Goal: Task Accomplishment & Management: Complete application form

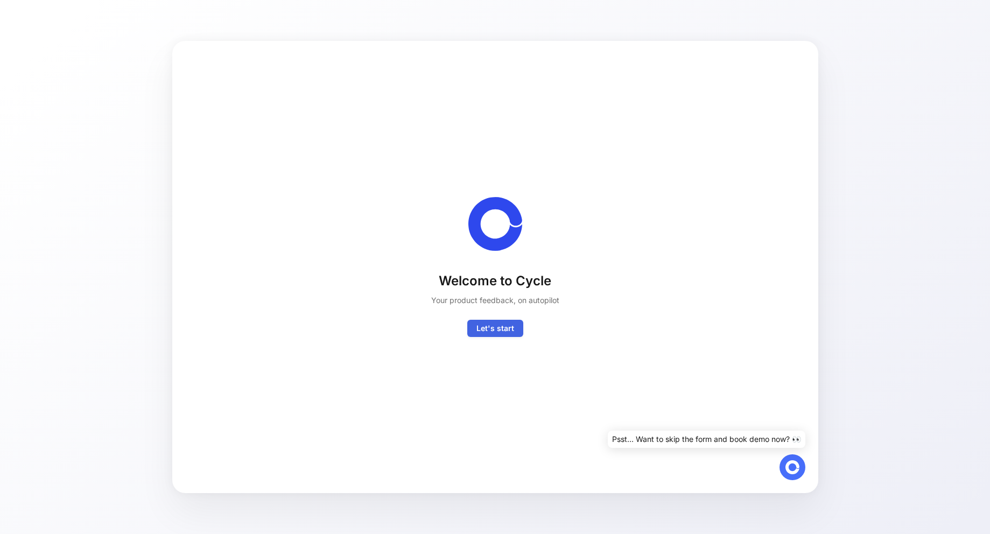
click at [486, 330] on span "Let's start" at bounding box center [496, 328] width 38 height 13
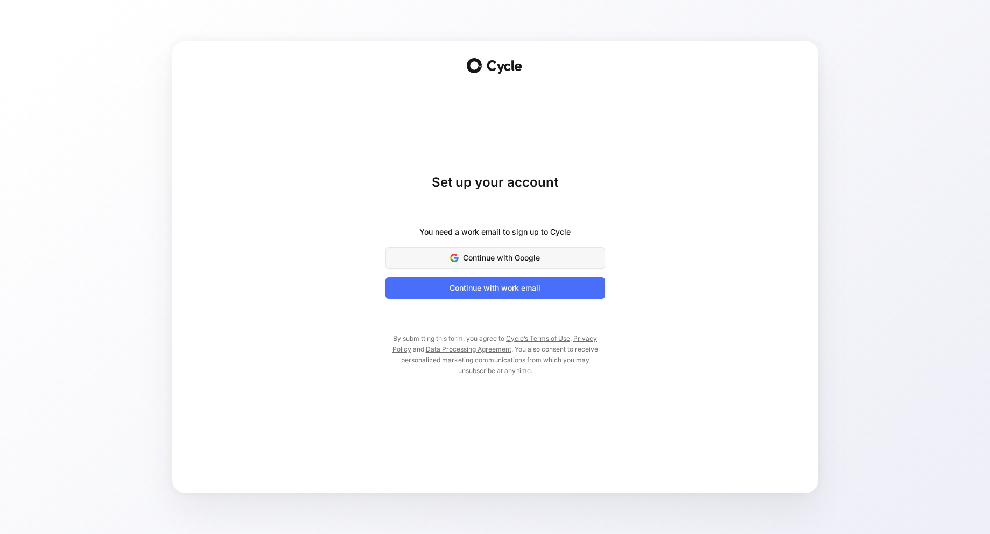
click at [503, 254] on span "Continue with Google" at bounding box center [495, 258] width 193 height 13
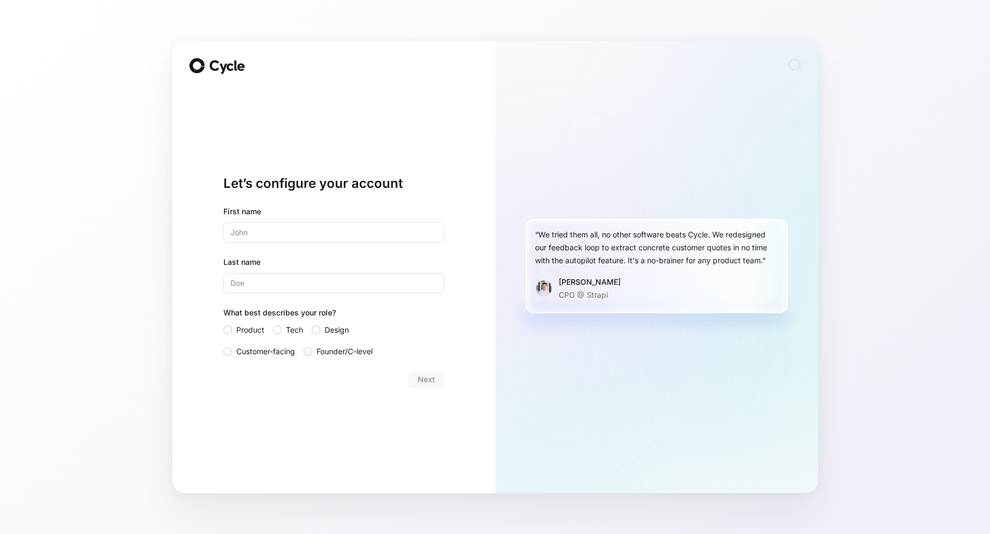
click at [313, 230] on input "text" at bounding box center [334, 232] width 221 height 20
type input "[PERSON_NAME]"
type input "Mayara"
click at [317, 330] on div at bounding box center [316, 330] width 9 height 9
click at [312, 324] on input "Design" at bounding box center [312, 324] width 0 height 0
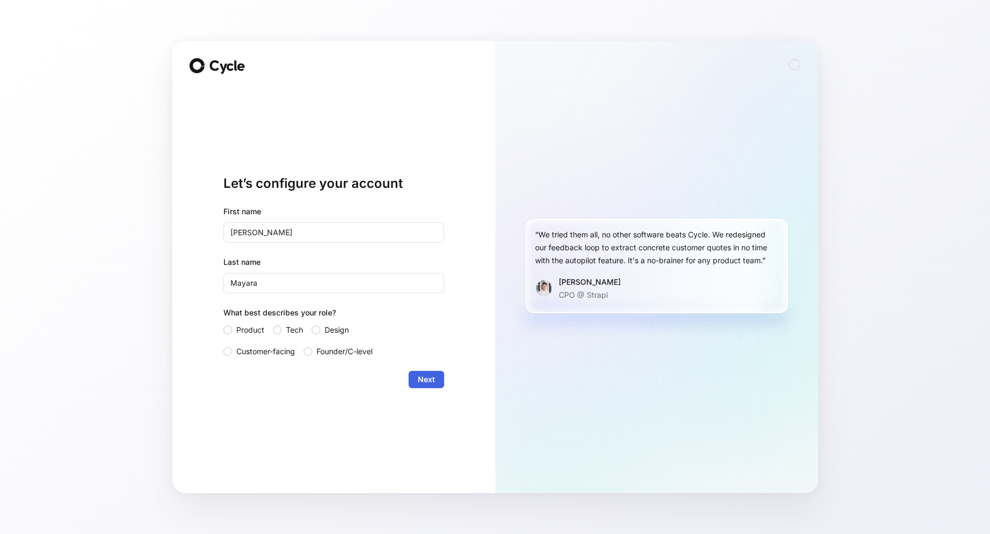
click at [422, 376] on span "Next" at bounding box center [426, 379] width 17 height 13
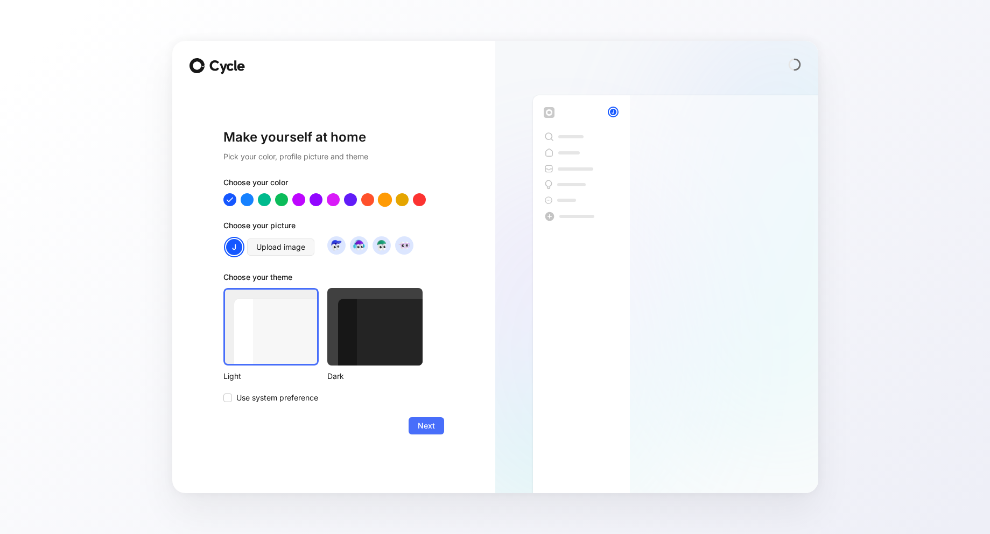
click at [385, 200] on div at bounding box center [385, 200] width 14 height 14
click at [399, 199] on div at bounding box center [402, 200] width 14 height 14
click at [399, 248] on img at bounding box center [404, 245] width 15 height 15
click at [388, 246] on img at bounding box center [381, 245] width 15 height 15
click at [357, 243] on img at bounding box center [359, 245] width 15 height 15
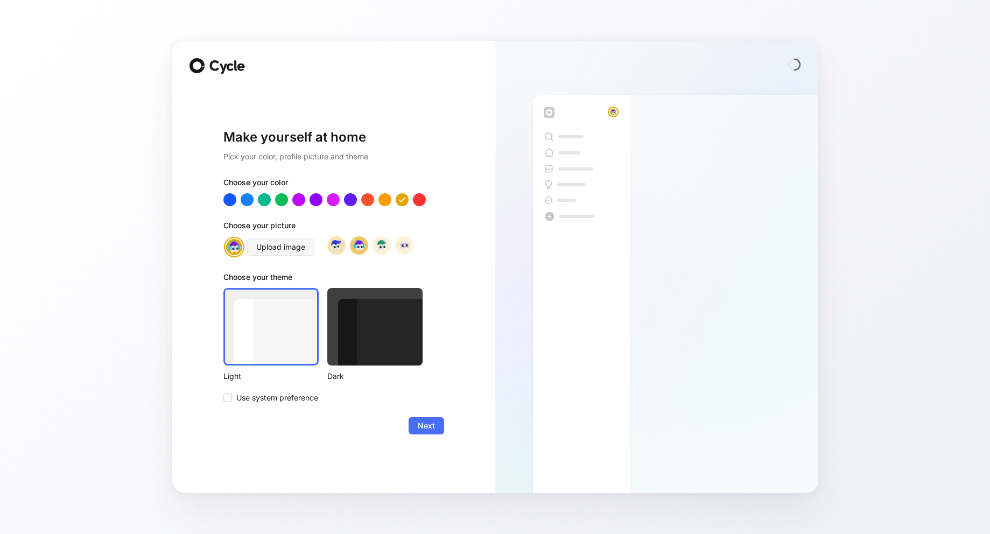
click at [331, 243] on img at bounding box center [336, 245] width 15 height 15
click at [405, 243] on img at bounding box center [404, 245] width 15 height 15
click at [379, 332] on div at bounding box center [374, 327] width 95 height 78
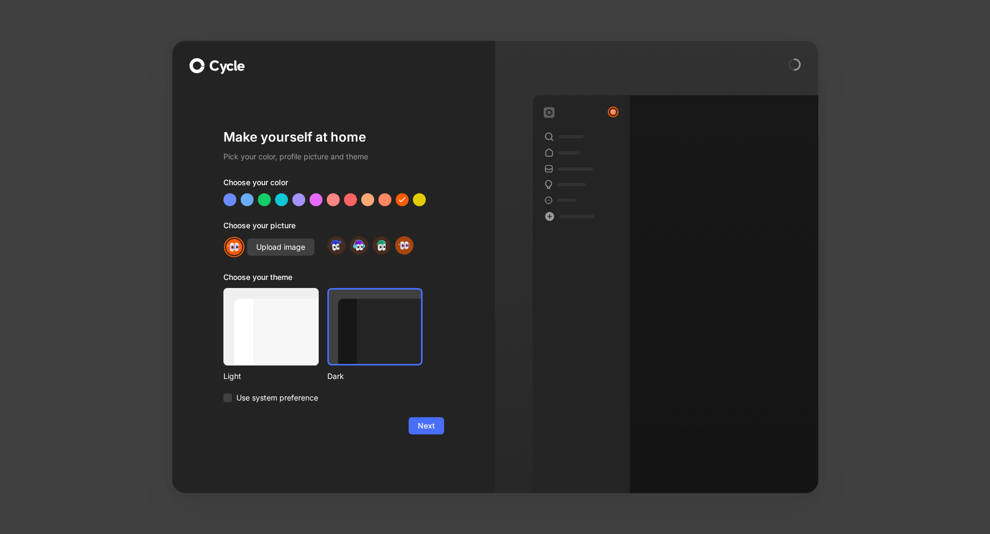
click at [281, 322] on div at bounding box center [271, 327] width 95 height 78
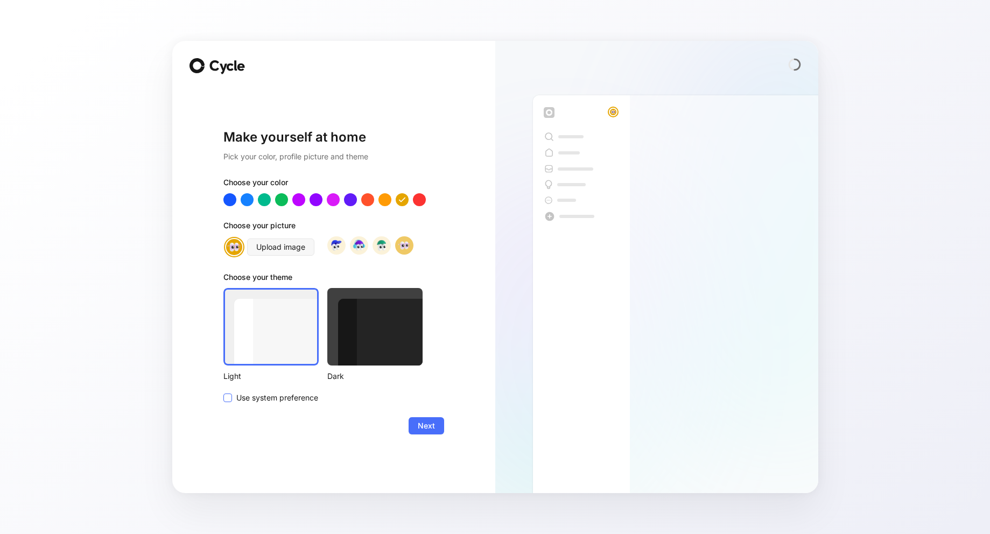
click at [283, 397] on span "Use system preference" at bounding box center [277, 398] width 82 height 13
click at [224, 392] on input "Use system preference" at bounding box center [224, 392] width 0 height 0
click at [289, 346] on div at bounding box center [271, 327] width 95 height 78
click at [431, 422] on span "Next" at bounding box center [426, 426] width 17 height 13
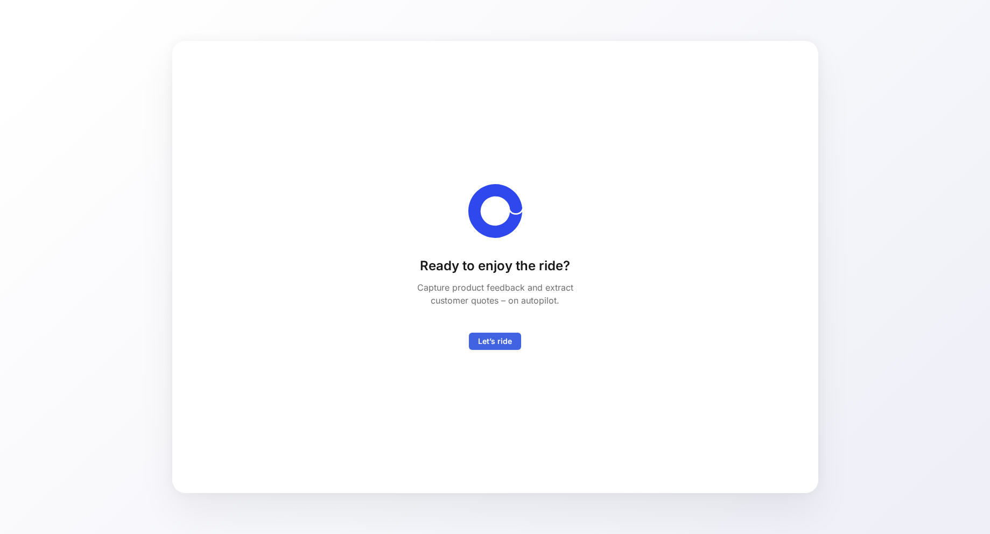
click at [499, 342] on span "Let’s ride" at bounding box center [495, 341] width 34 height 13
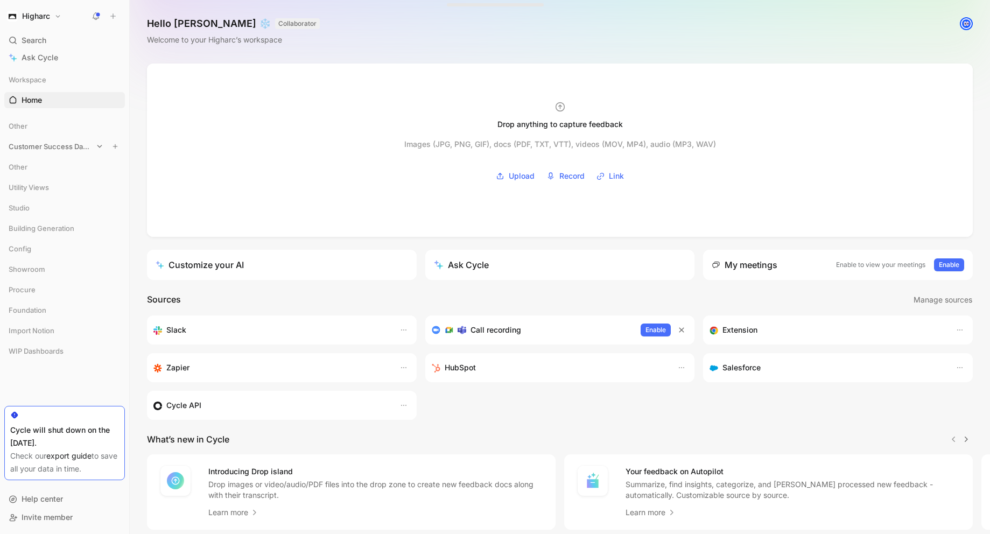
click at [55, 150] on span "Customer Success Dashboards" at bounding box center [51, 146] width 84 height 11
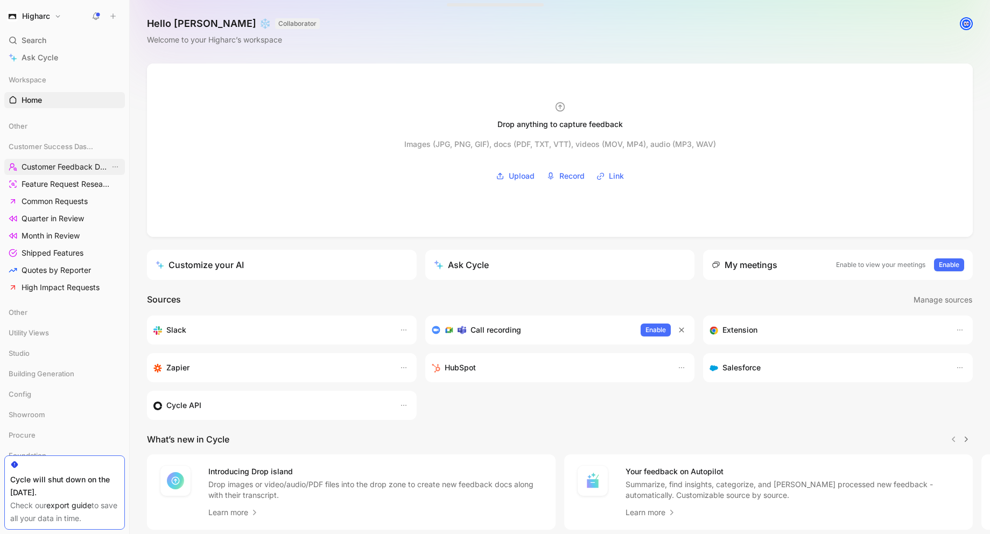
click at [56, 165] on span "Customer Feedback Dashboard" at bounding box center [66, 167] width 88 height 11
click at [61, 170] on span "Customer Feedback Dashboard" at bounding box center [66, 167] width 88 height 11
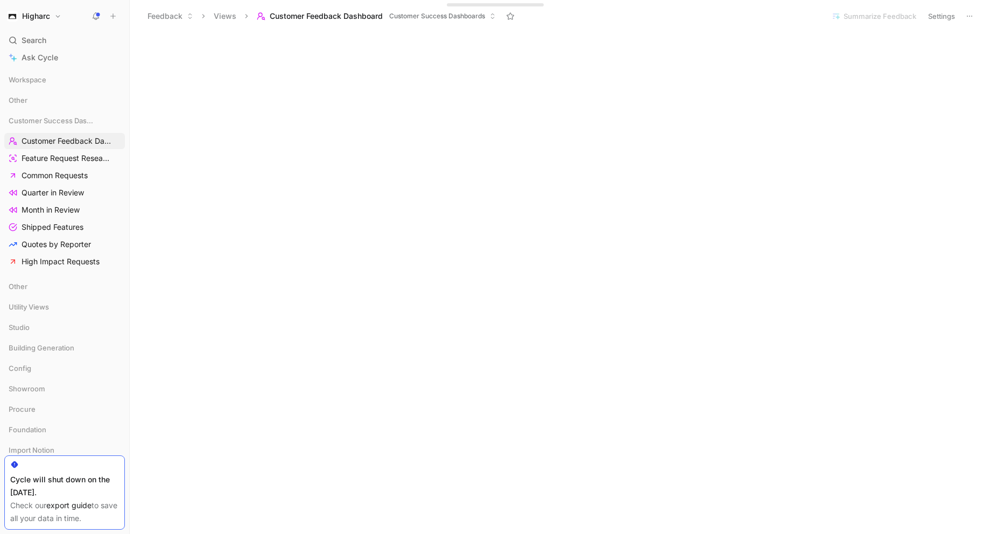
scroll to position [431, 0]
